Goal: Task Accomplishment & Management: Manage account settings

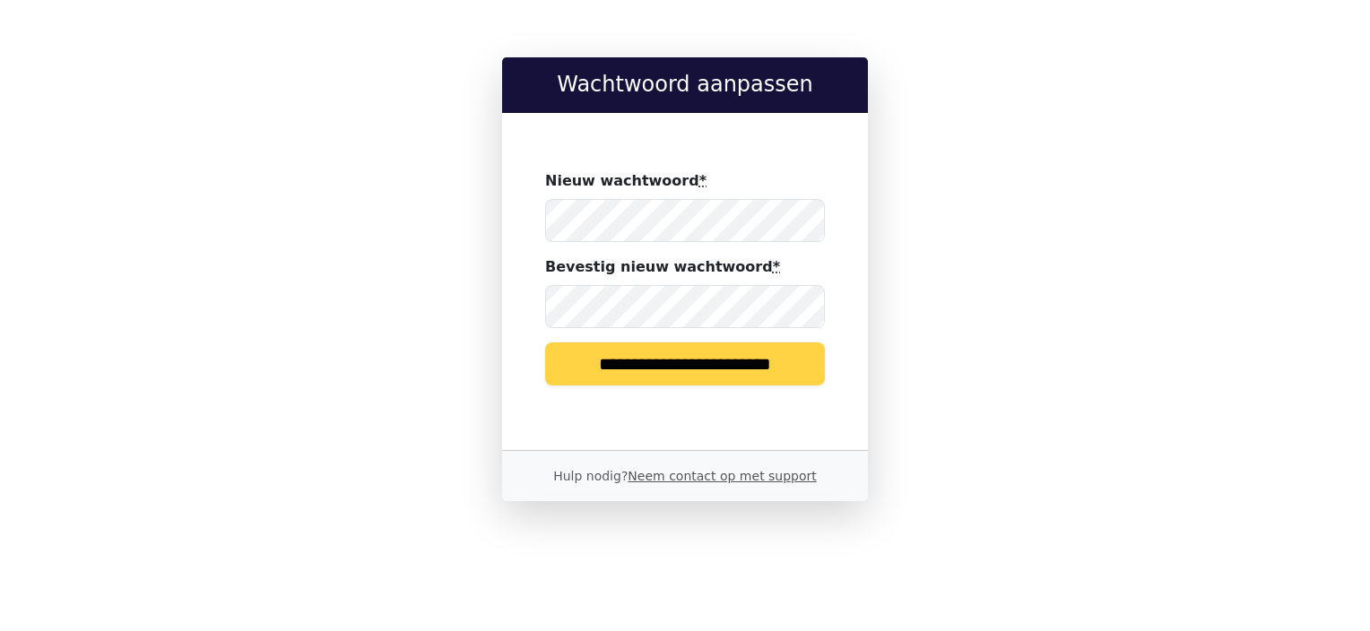
click at [636, 366] on input "**********" at bounding box center [685, 364] width 280 height 43
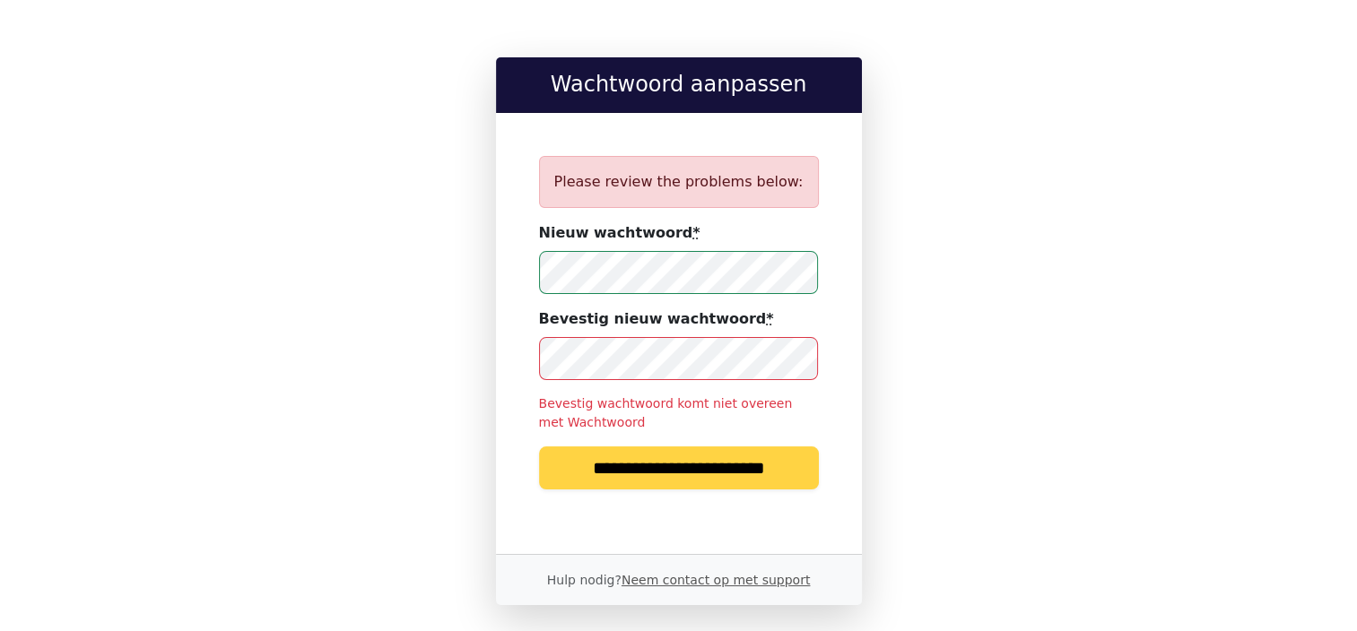
click at [689, 471] on input "**********" at bounding box center [679, 468] width 280 height 43
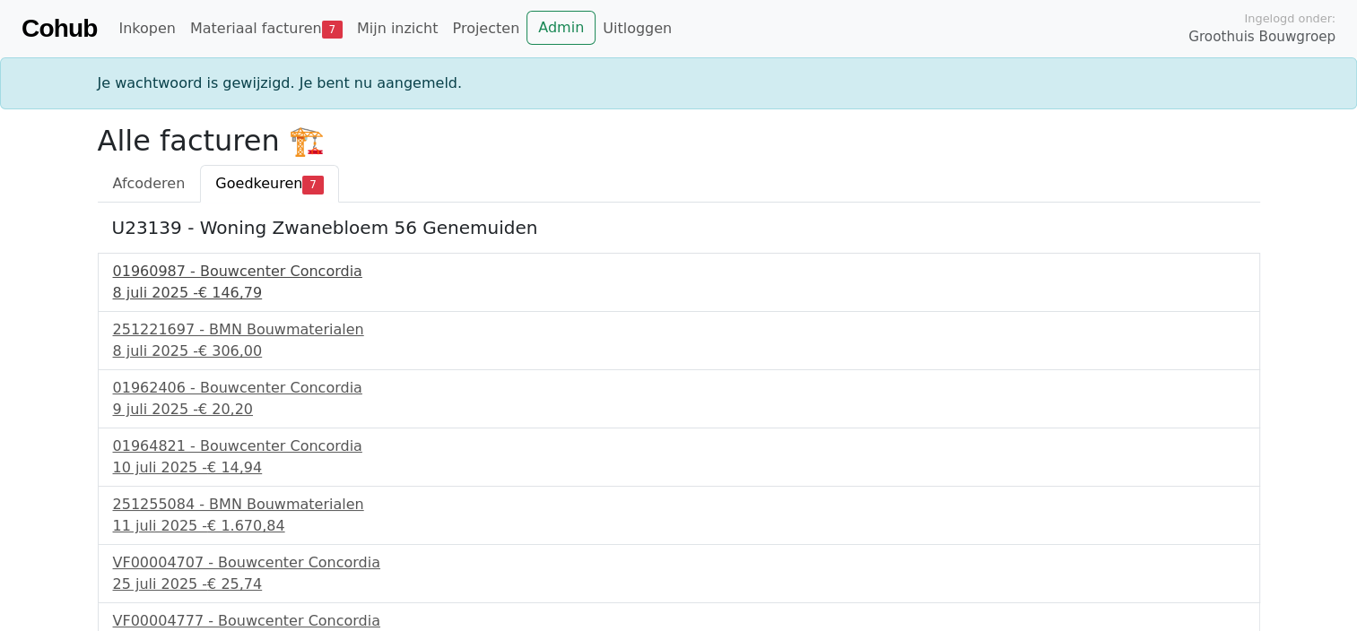
click at [192, 262] on div "01960987 - Bouwcenter Concordia" at bounding box center [679, 272] width 1132 height 22
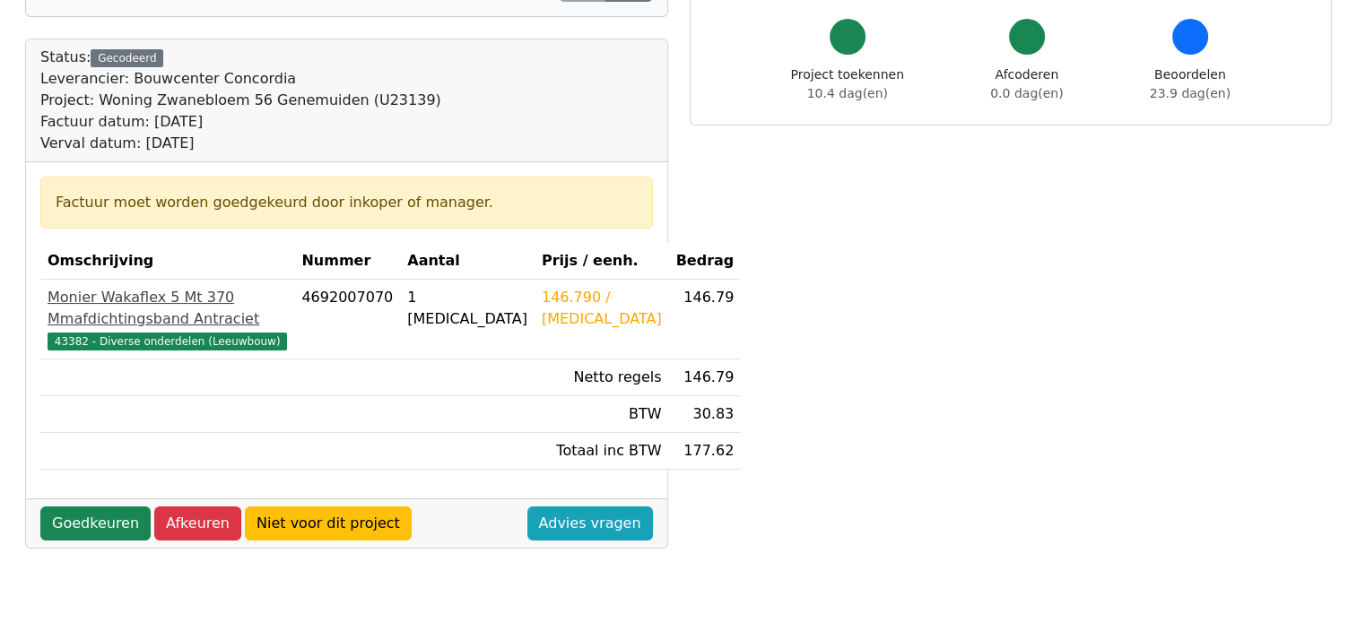
scroll to position [179, 0]
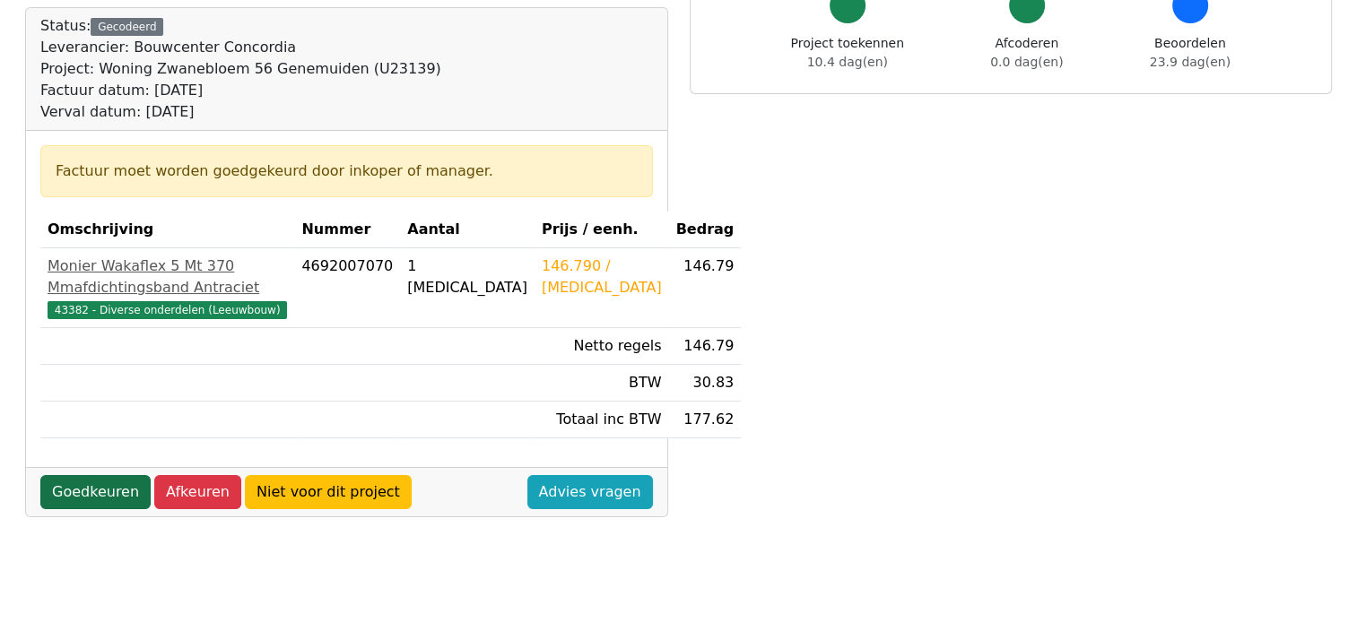
click at [93, 509] on link "Goedkeuren" at bounding box center [95, 492] width 110 height 34
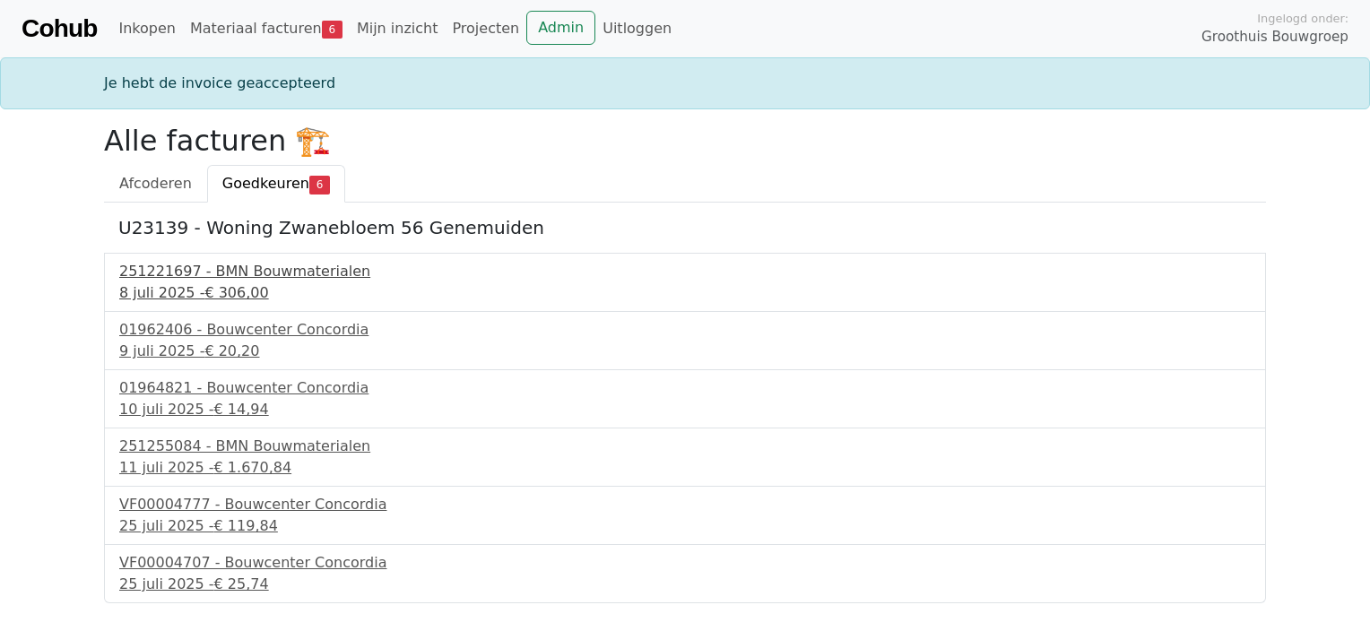
click at [214, 278] on div "251221697 - BMN Bouwmaterialen" at bounding box center [685, 272] width 1132 height 22
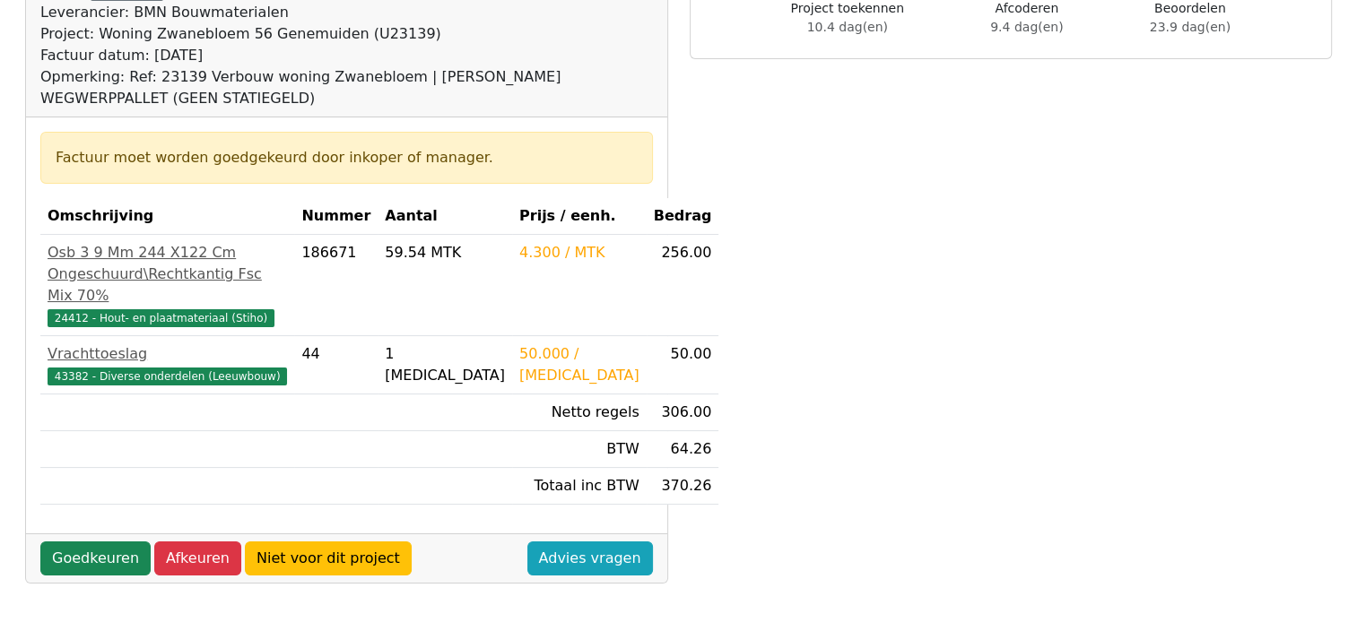
scroll to position [269, 0]
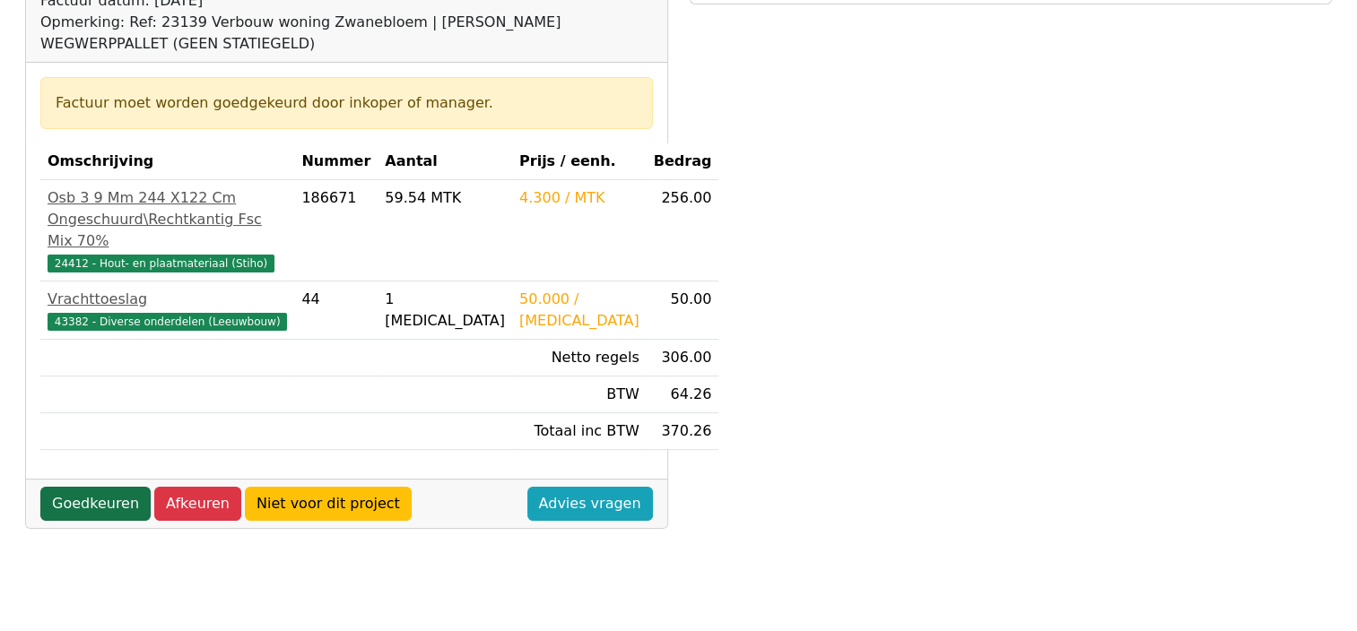
click at [100, 521] on link "Goedkeuren" at bounding box center [95, 504] width 110 height 34
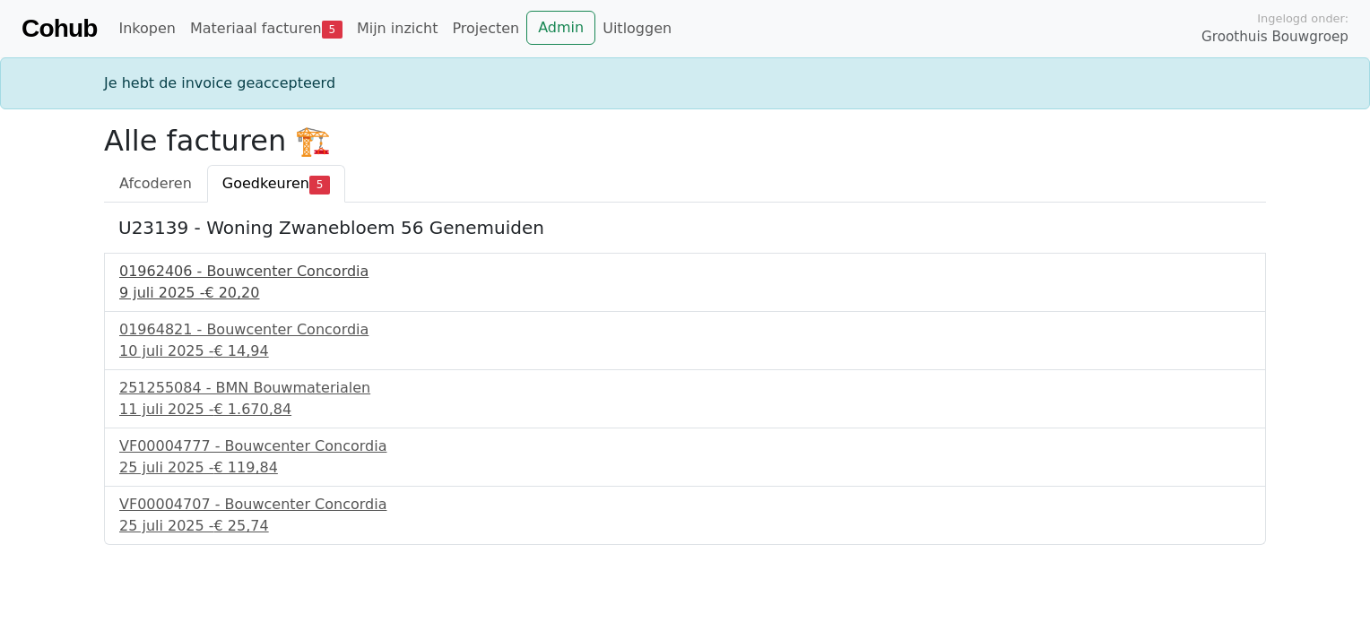
click at [215, 269] on div "01962406 - Bouwcenter Concordia" at bounding box center [685, 272] width 1132 height 22
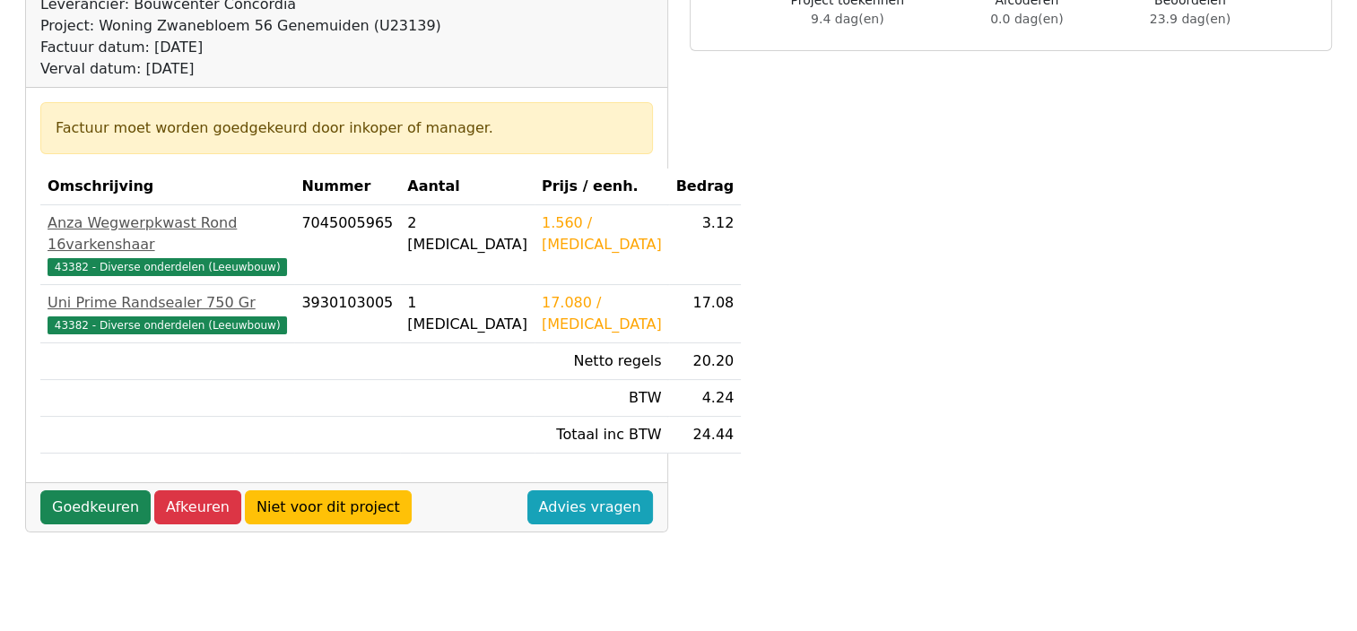
scroll to position [269, 0]
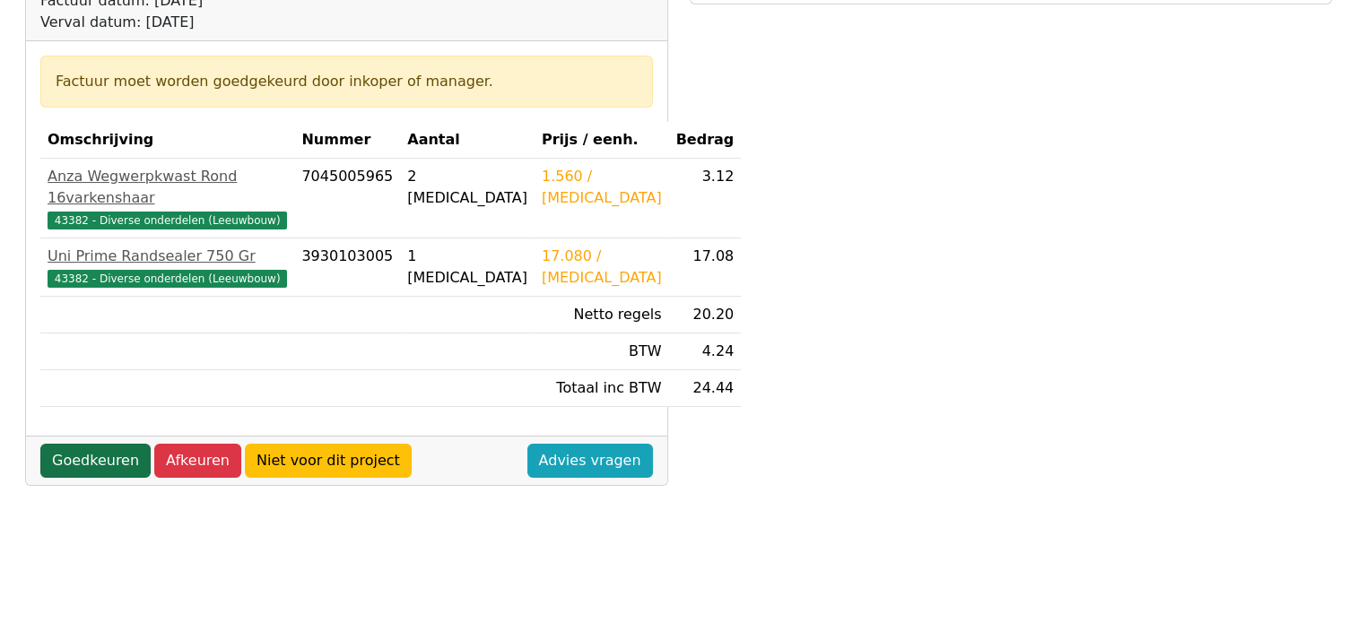
click at [102, 444] on link "Goedkeuren" at bounding box center [95, 461] width 110 height 34
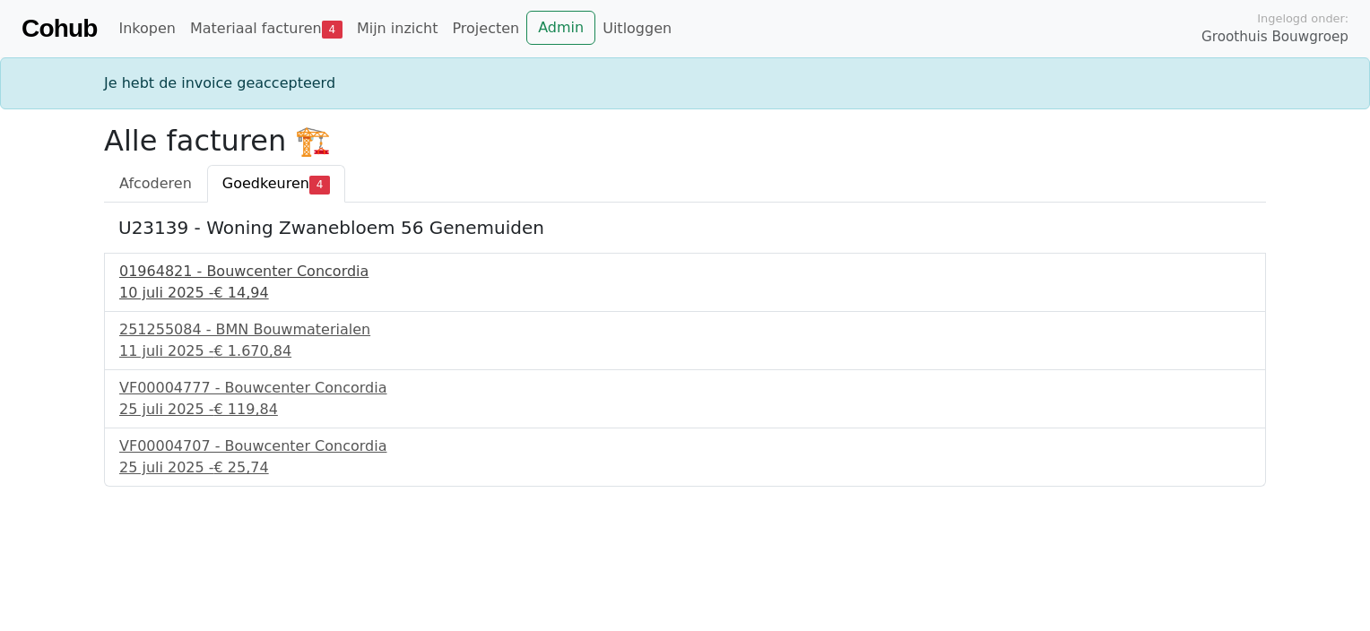
click at [133, 283] on div "10 juli 2025 - € 14,94" at bounding box center [685, 293] width 1132 height 22
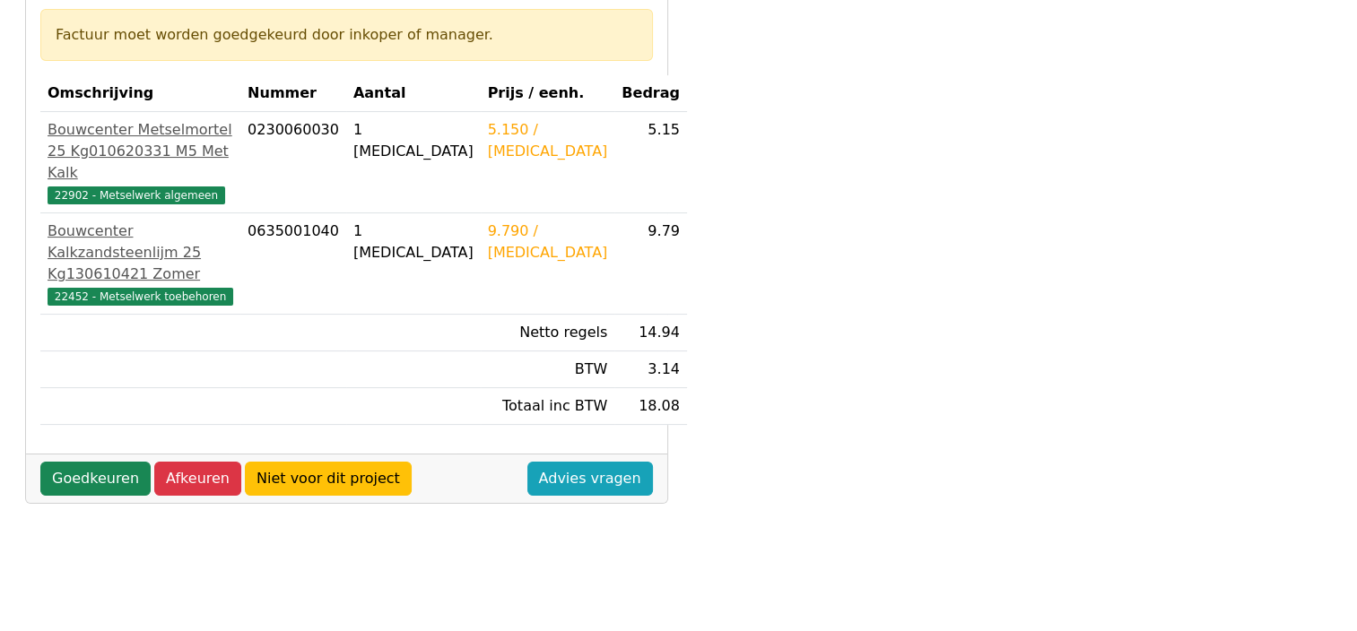
scroll to position [359, 0]
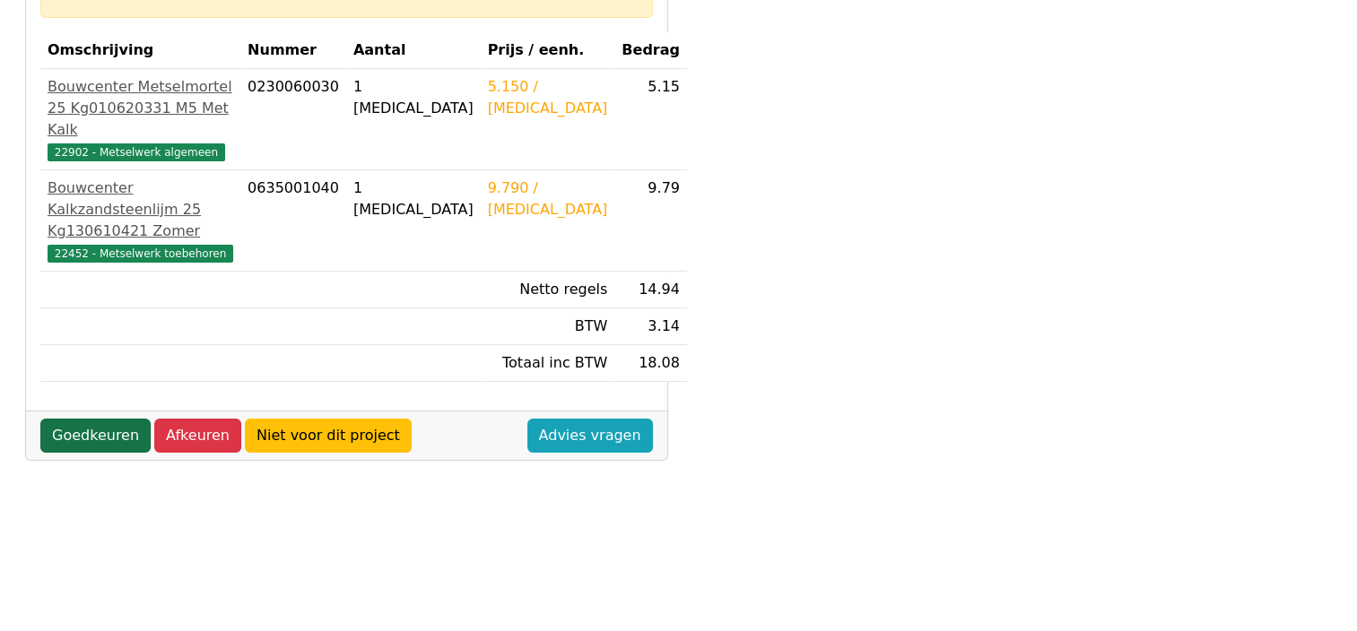
click at [100, 447] on link "Goedkeuren" at bounding box center [95, 436] width 110 height 34
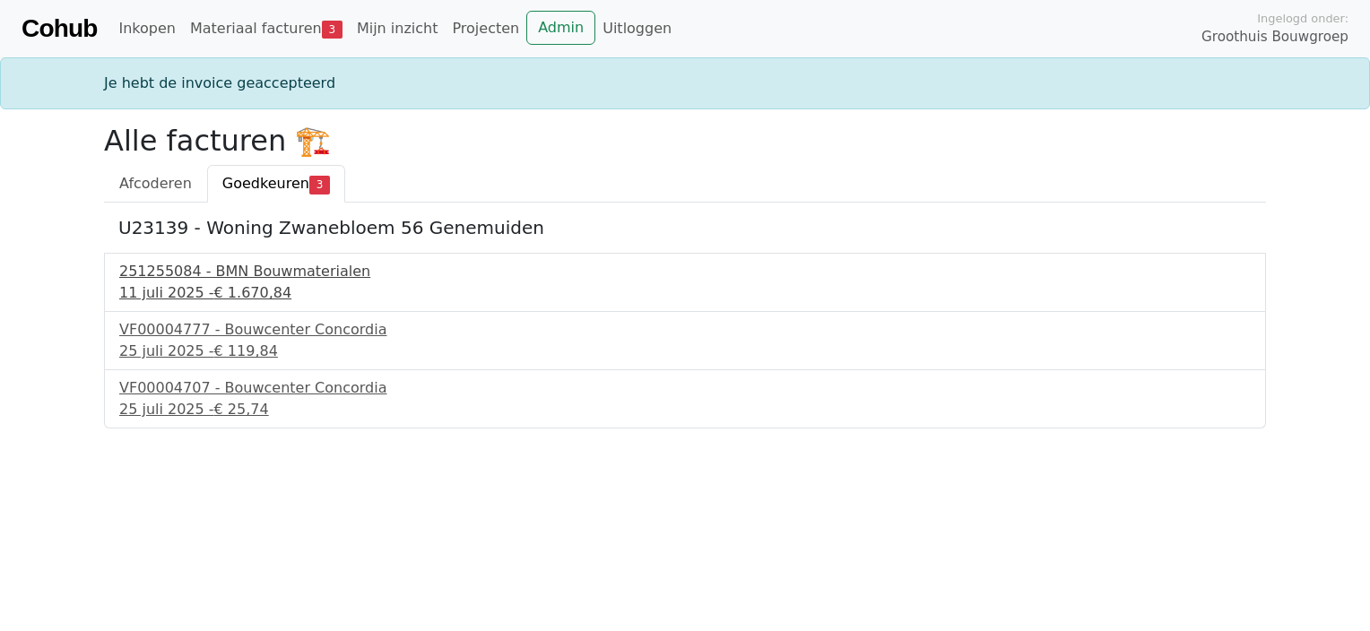
click at [214, 287] on span "€ 1.670,84" at bounding box center [253, 292] width 78 height 17
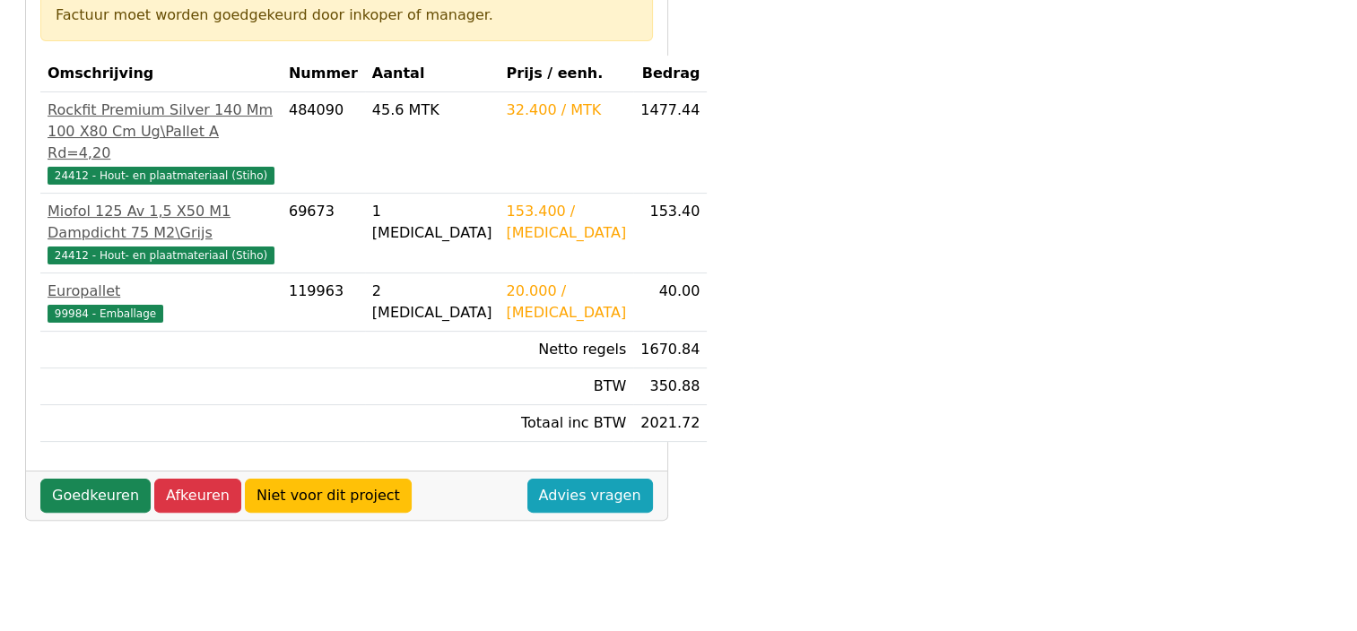
scroll to position [359, 0]
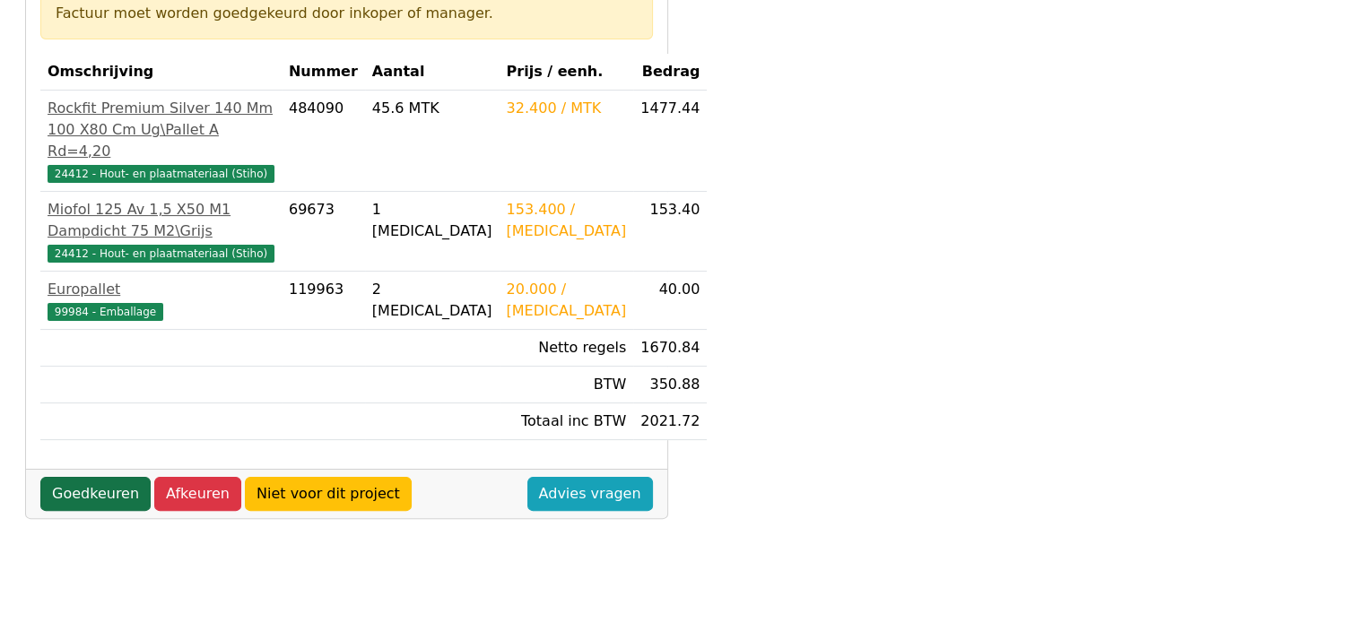
click at [93, 511] on link "Goedkeuren" at bounding box center [95, 494] width 110 height 34
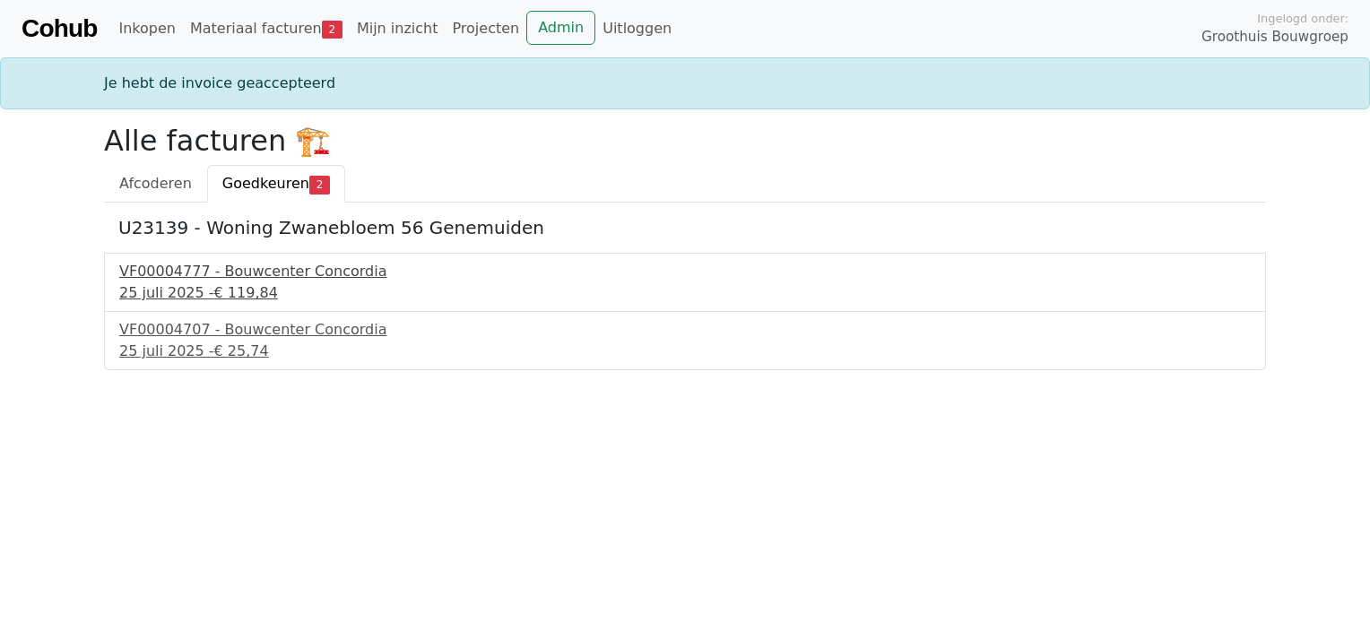
click at [201, 287] on div "25 juli 2025 - € 119,84" at bounding box center [685, 293] width 1132 height 22
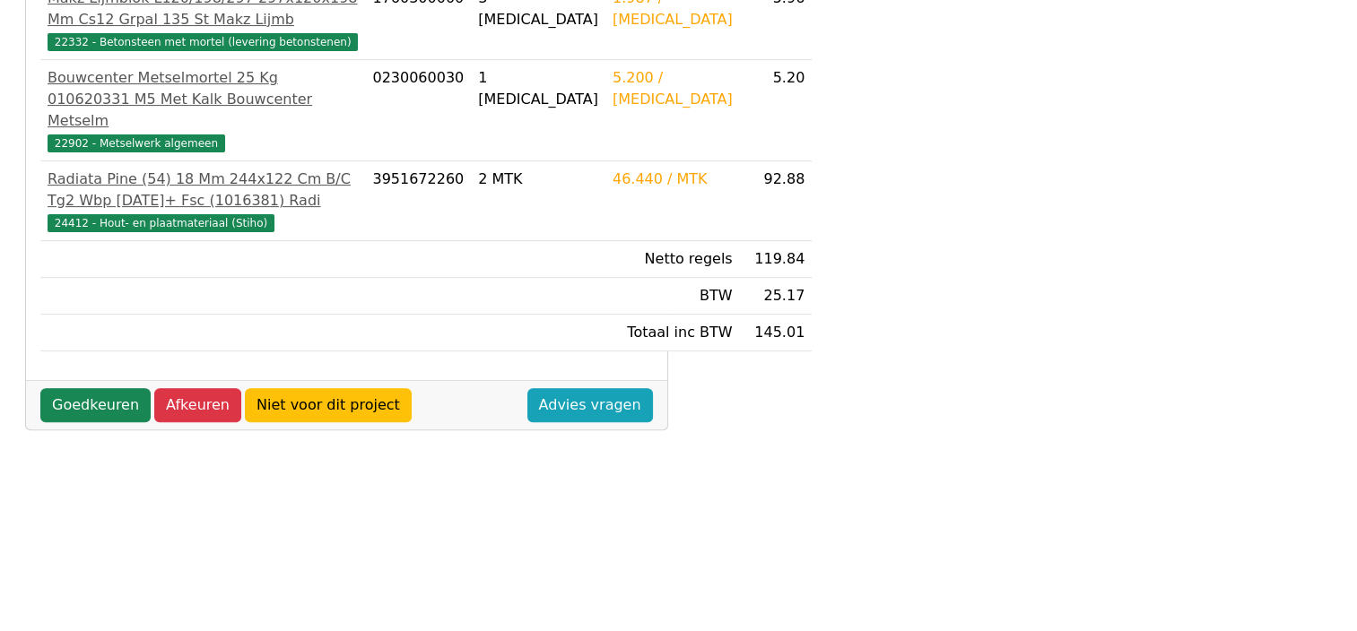
scroll to position [538, 0]
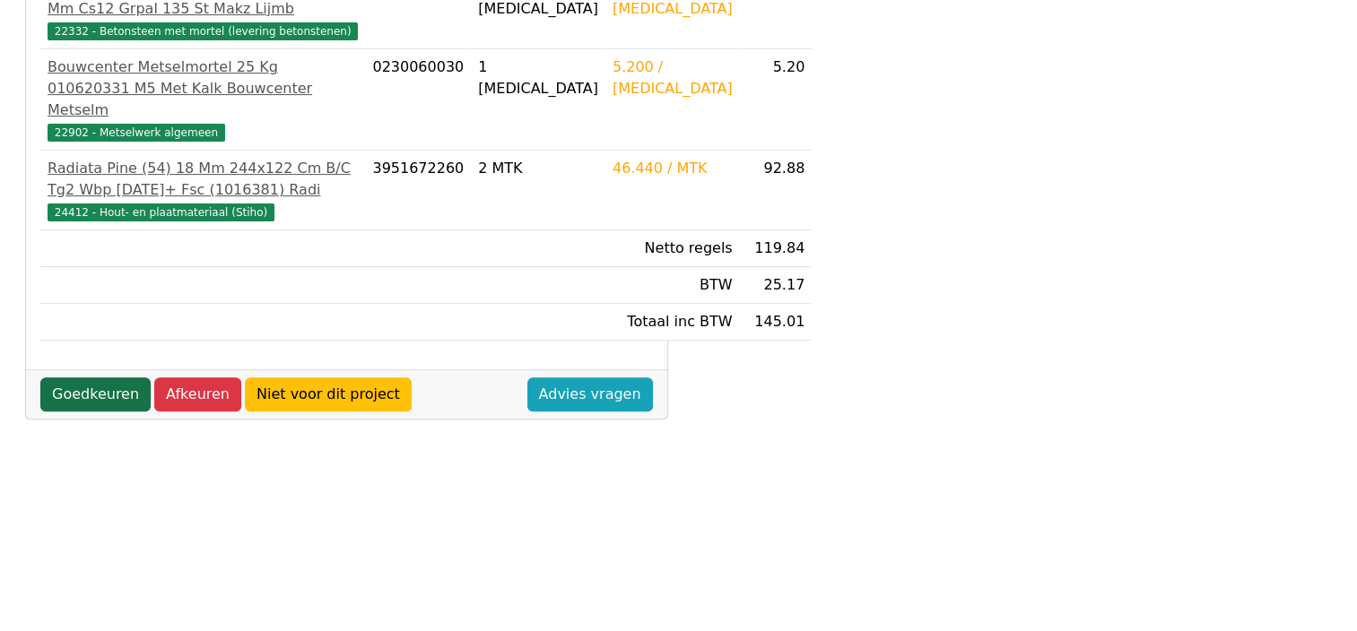
click at [107, 412] on link "Goedkeuren" at bounding box center [95, 395] width 110 height 34
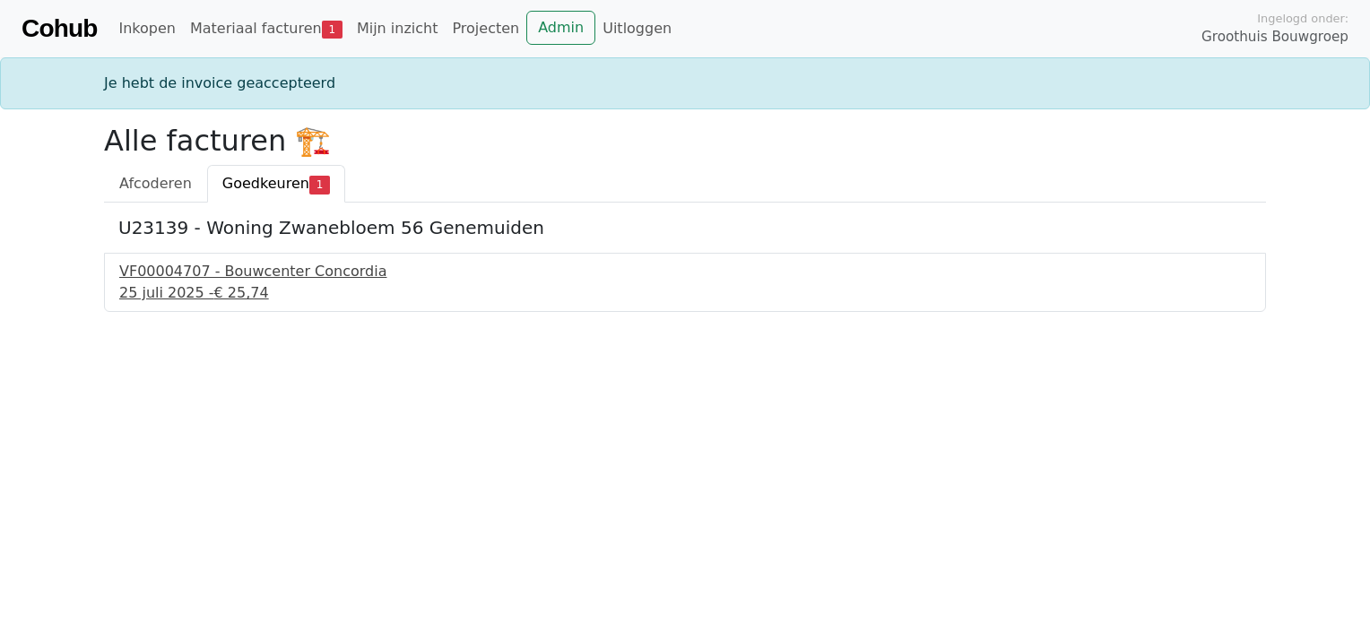
click at [199, 285] on div "25 juli 2025 - € 25,74" at bounding box center [685, 293] width 1132 height 22
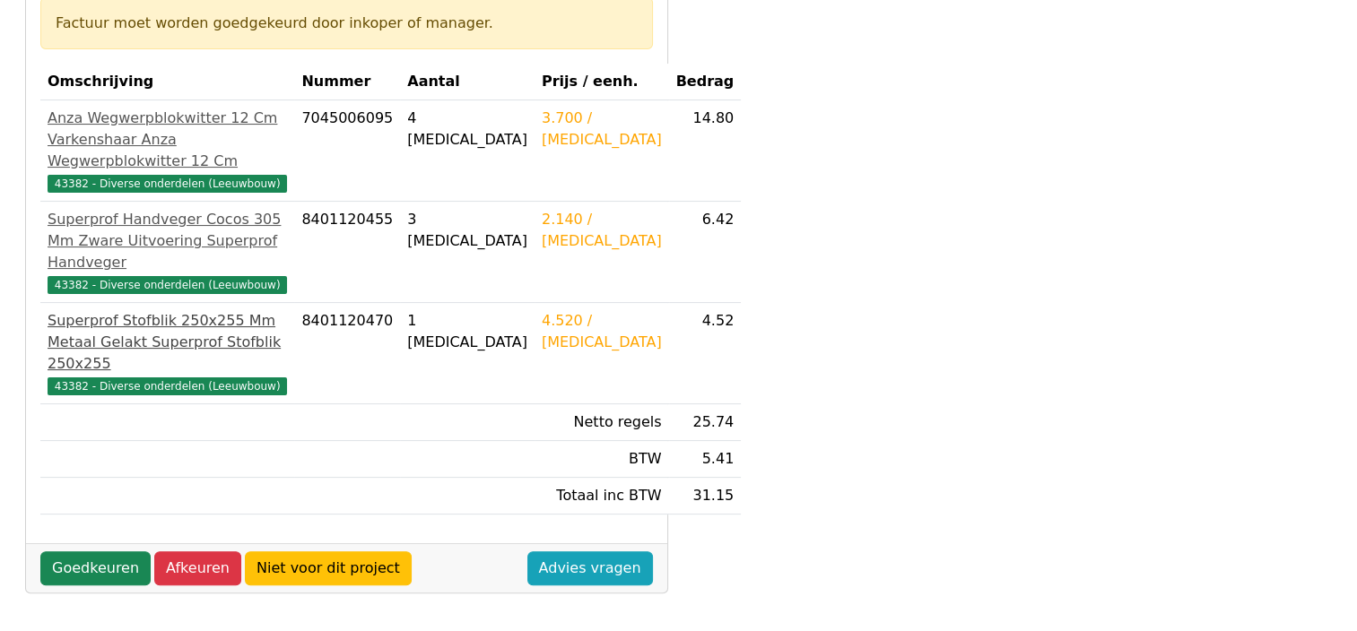
scroll to position [359, 0]
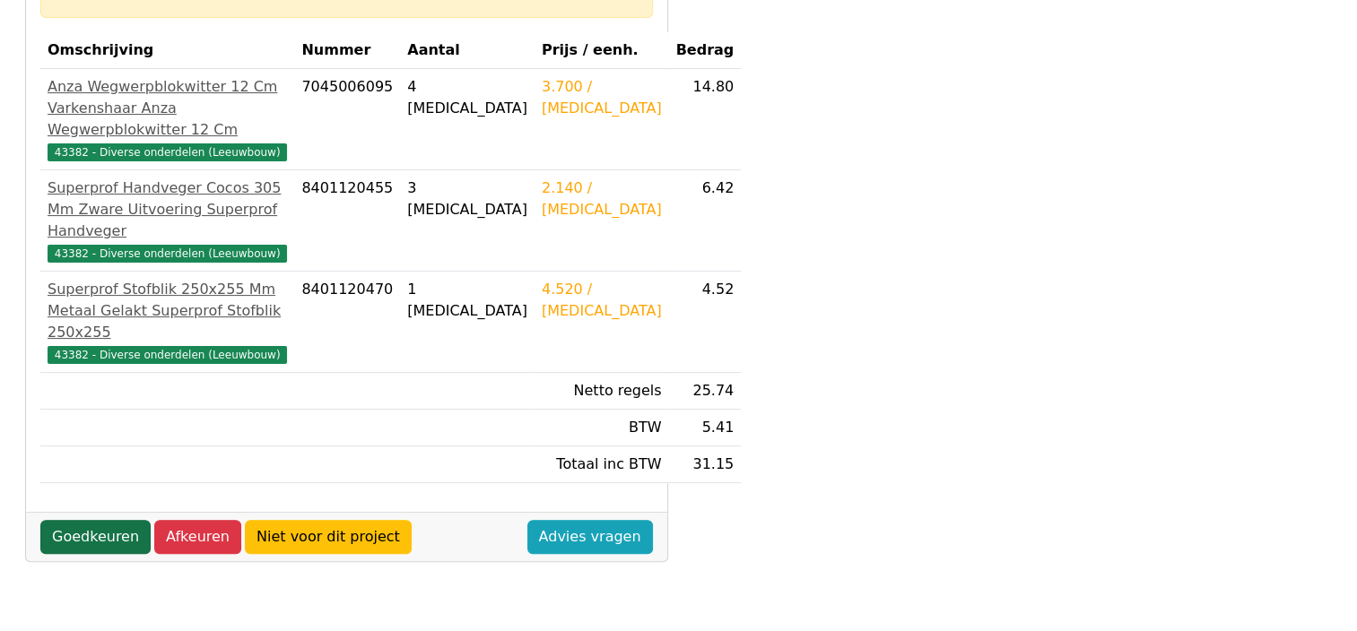
click at [79, 530] on link "Goedkeuren" at bounding box center [95, 537] width 110 height 34
